Goal: Check status: Check status

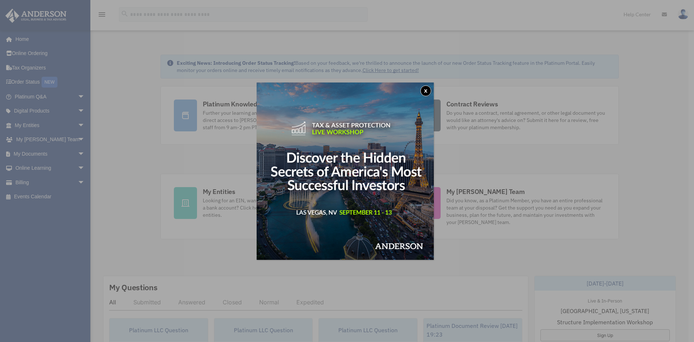
click at [426, 90] on button "x" at bounding box center [425, 90] width 11 height 11
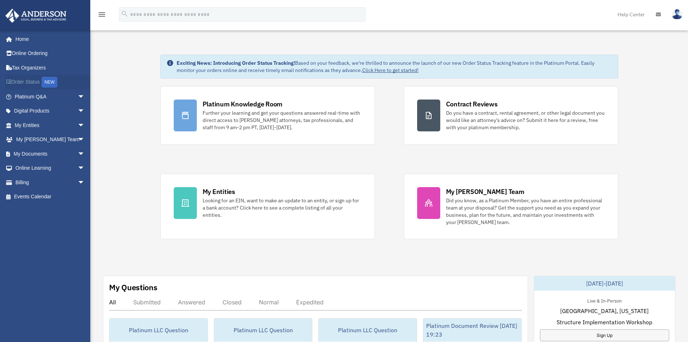
click at [23, 81] on link "Order Status NEW" at bounding box center [50, 82] width 91 height 15
click at [23, 182] on link "Billing arrow_drop_down" at bounding box center [50, 182] width 91 height 14
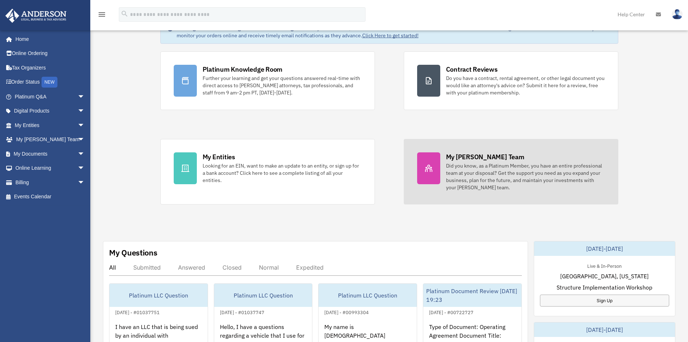
scroll to position [130, 0]
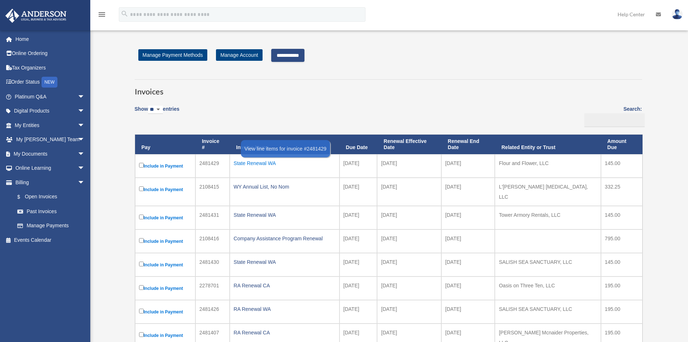
click at [263, 163] on div "State Renewal WA" at bounding box center [285, 163] width 102 height 10
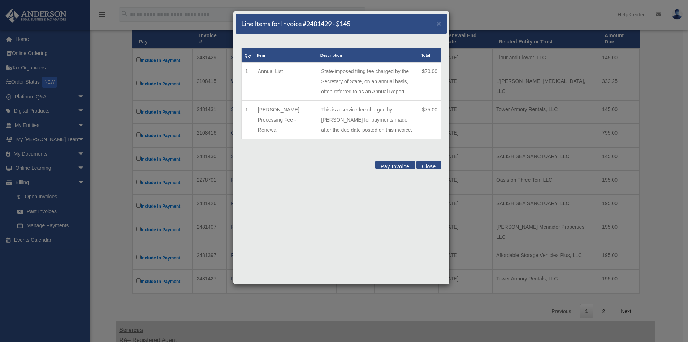
scroll to position [108, 0]
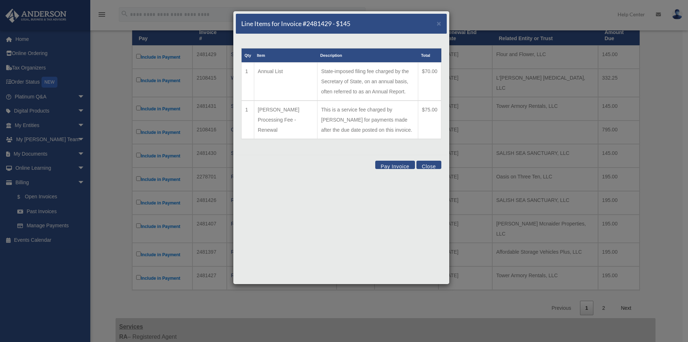
click at [432, 165] on button "Close" at bounding box center [429, 164] width 25 height 8
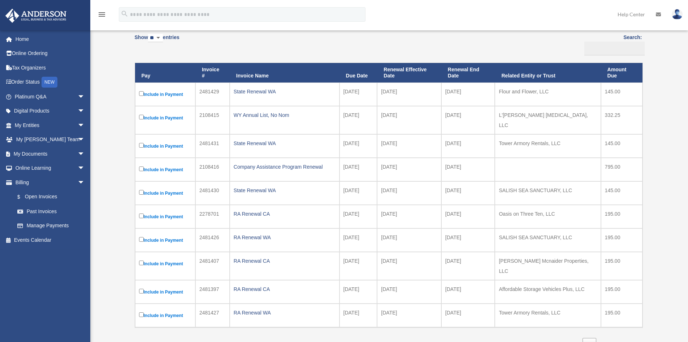
scroll to position [0, 0]
